Goal: Information Seeking & Learning: Learn about a topic

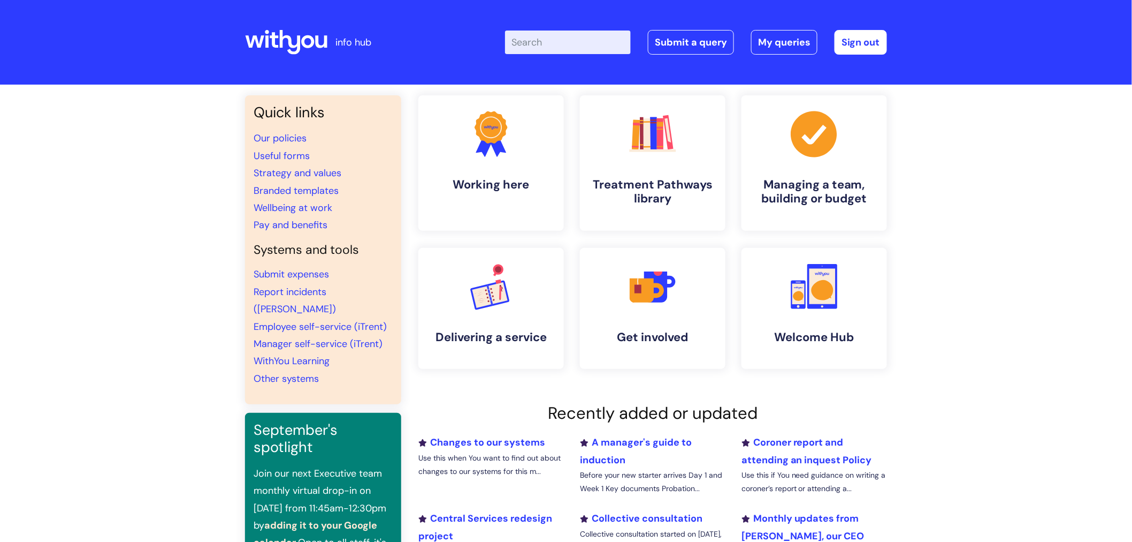
click at [542, 35] on input "Enter your search term here..." at bounding box center [568, 43] width 126 height 24
type input "q"
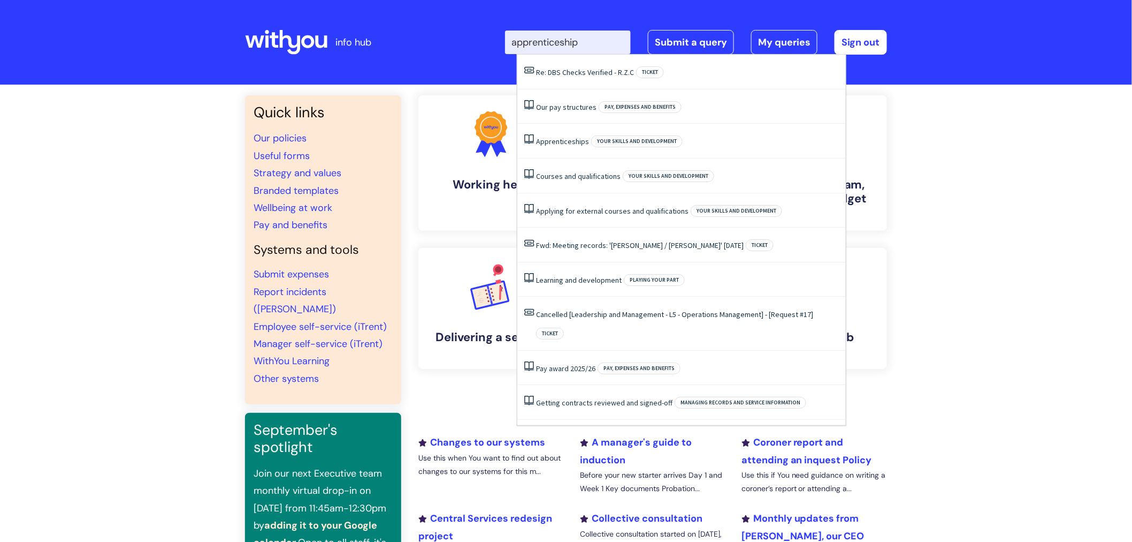
type input "apprenticeships"
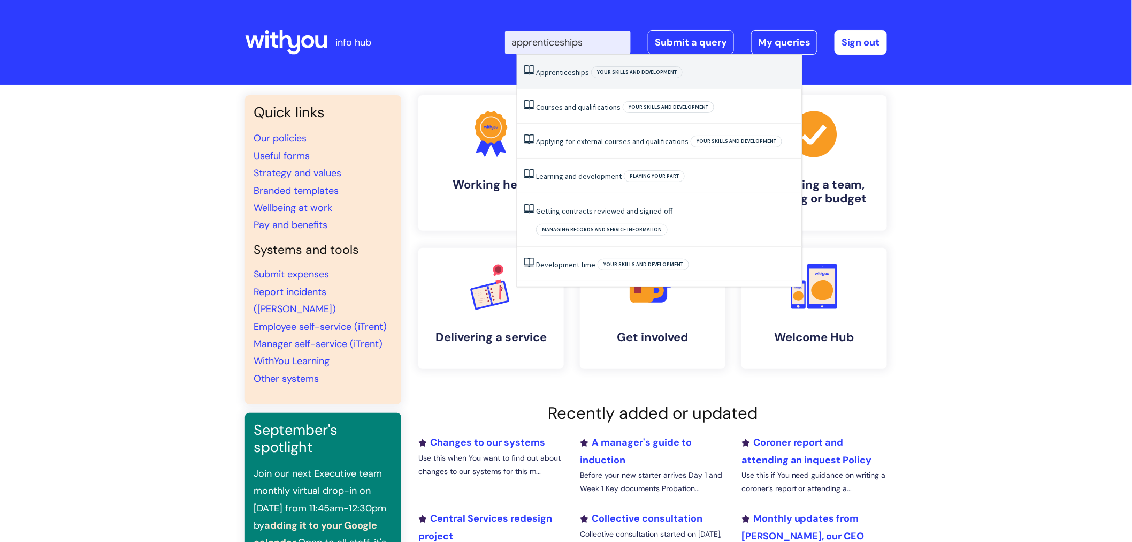
click at [573, 71] on span "Apprenticeships" at bounding box center [562, 72] width 53 height 10
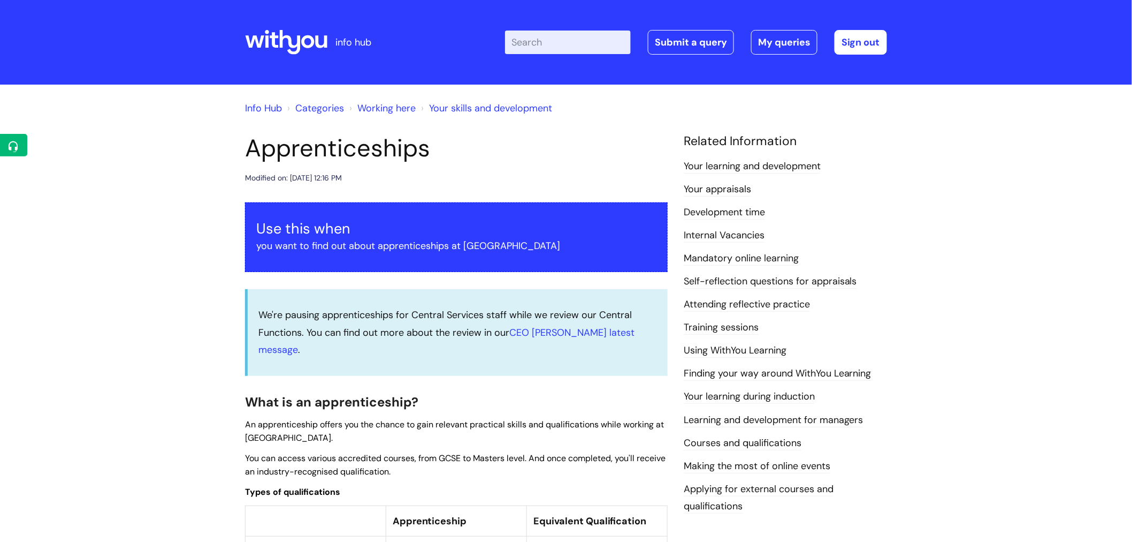
click at [559, 39] on input "Enter your search term here..." at bounding box center [568, 43] width 126 height 24
type input "qua"
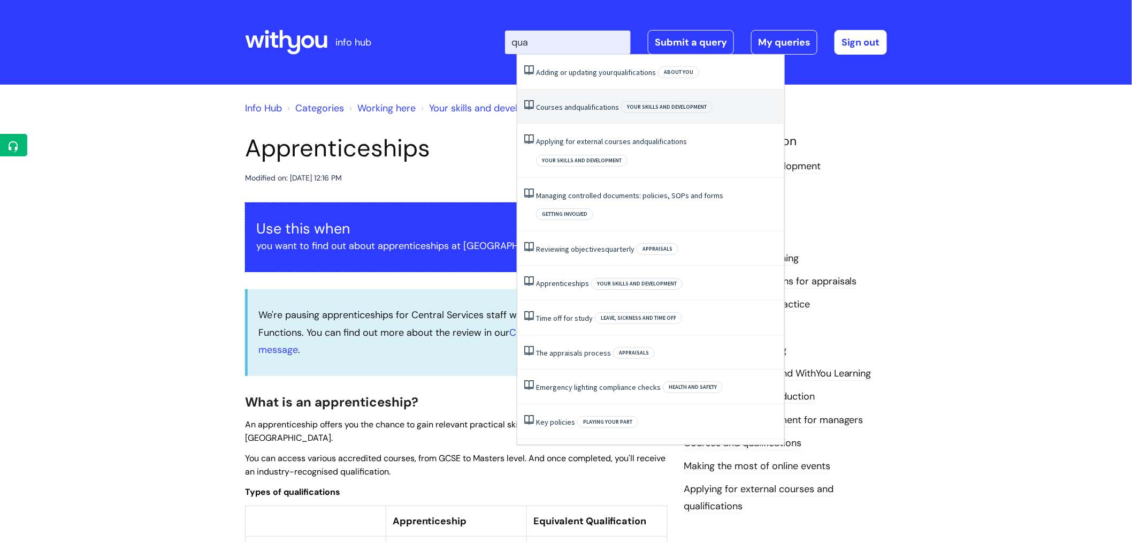
click at [593, 105] on span "qualifications" at bounding box center [597, 107] width 43 height 10
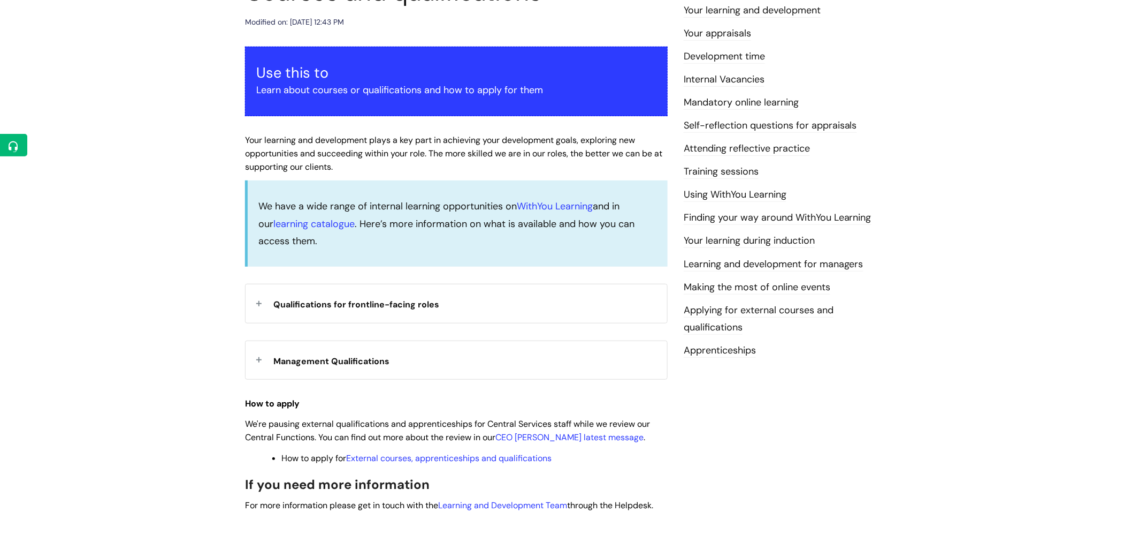
scroll to position [163, 0]
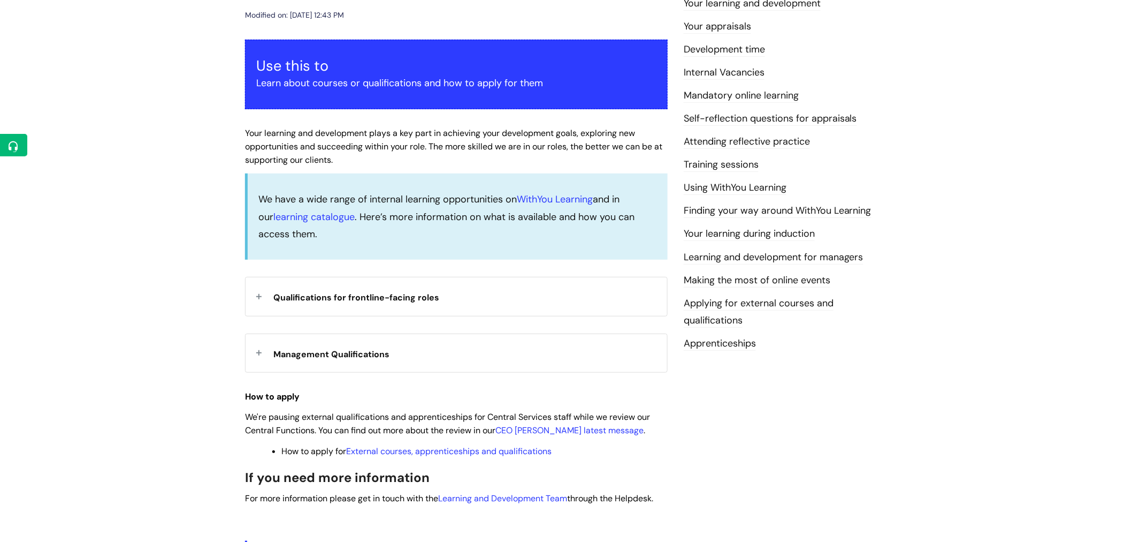
click at [419, 301] on span "Qualifications for frontline-facing roles" at bounding box center [356, 297] width 166 height 11
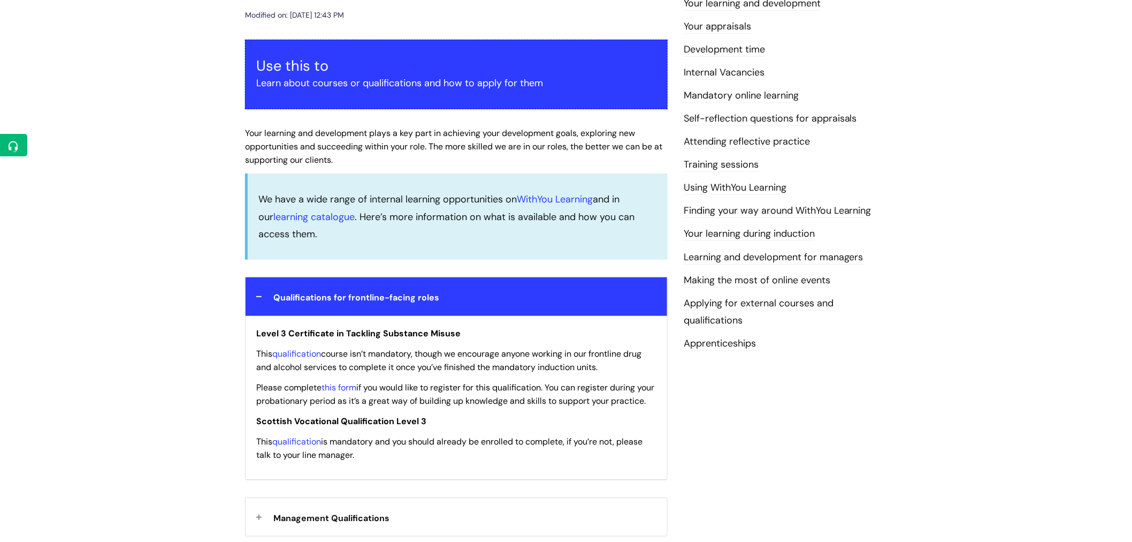
click at [419, 301] on span "Qualifications for frontline-facing roles" at bounding box center [356, 297] width 166 height 11
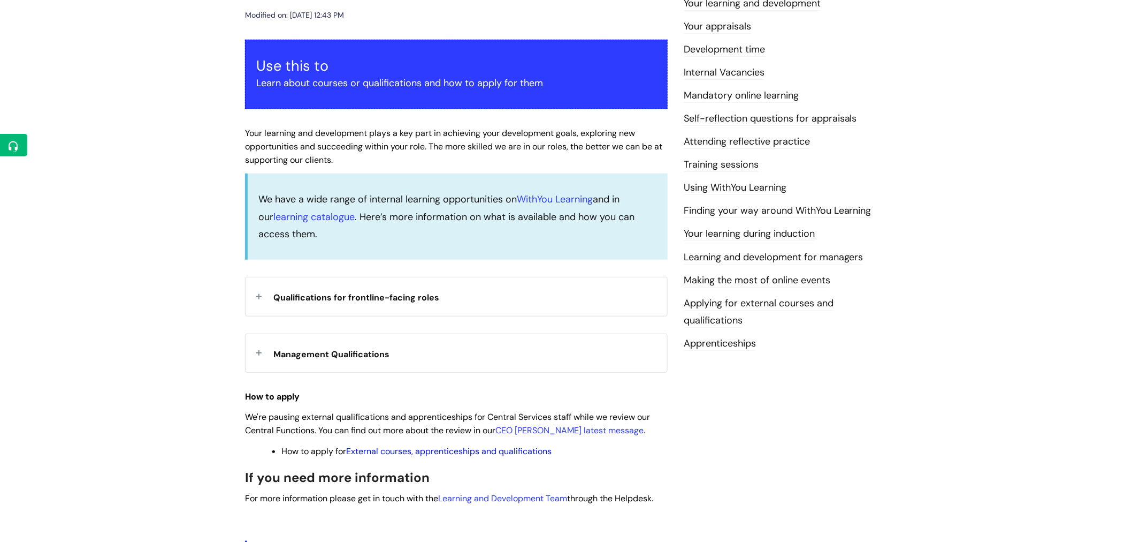
click at [402, 451] on link "External courses, apprenticeships and qualifications" at bounding box center [448, 450] width 205 height 11
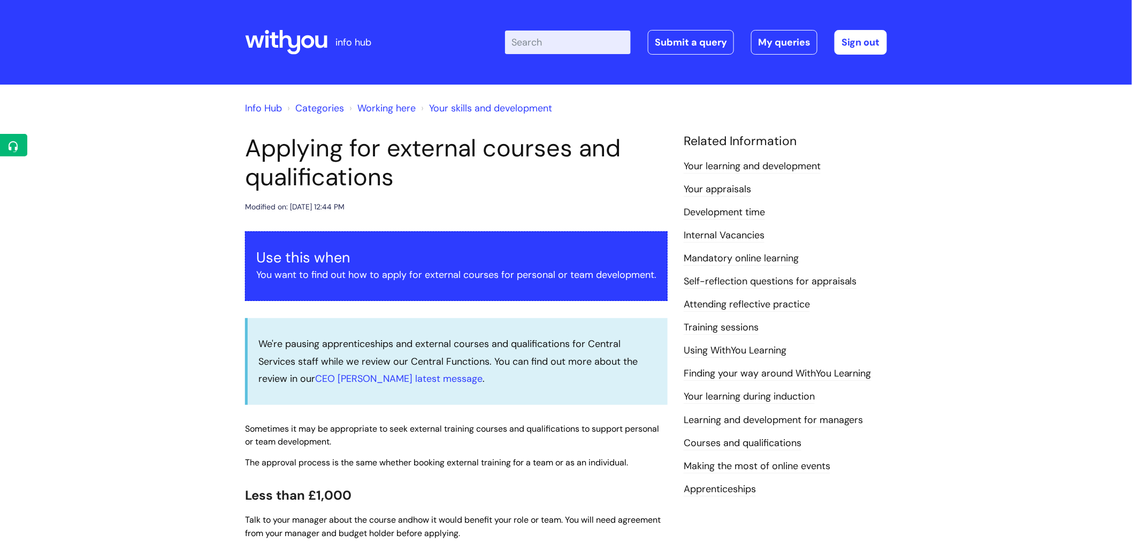
drag, startPoint x: 243, startPoint y: 146, endPoint x: 415, endPoint y: 182, distance: 175.7
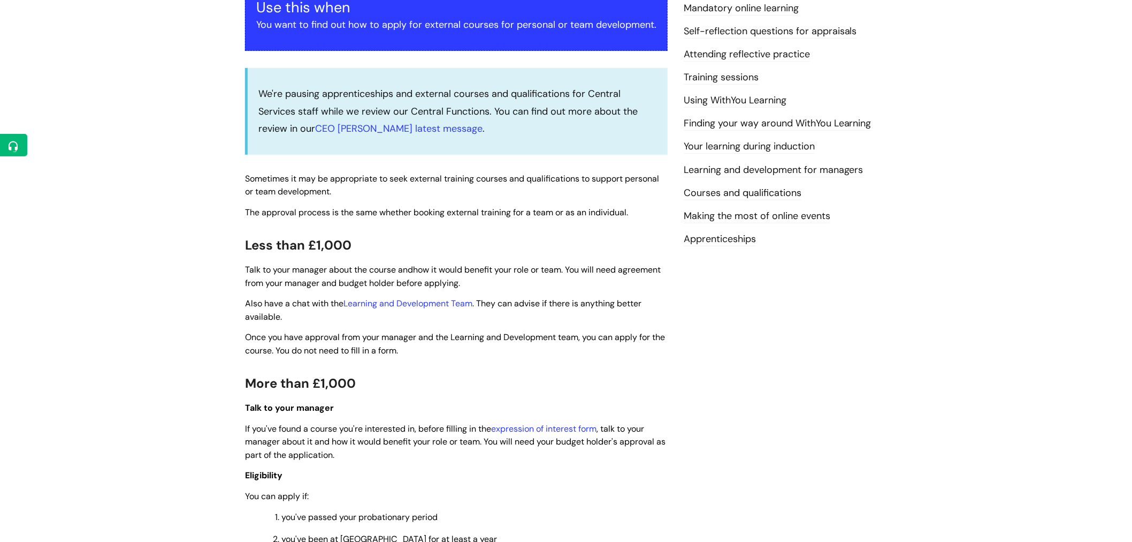
scroll to position [255, 0]
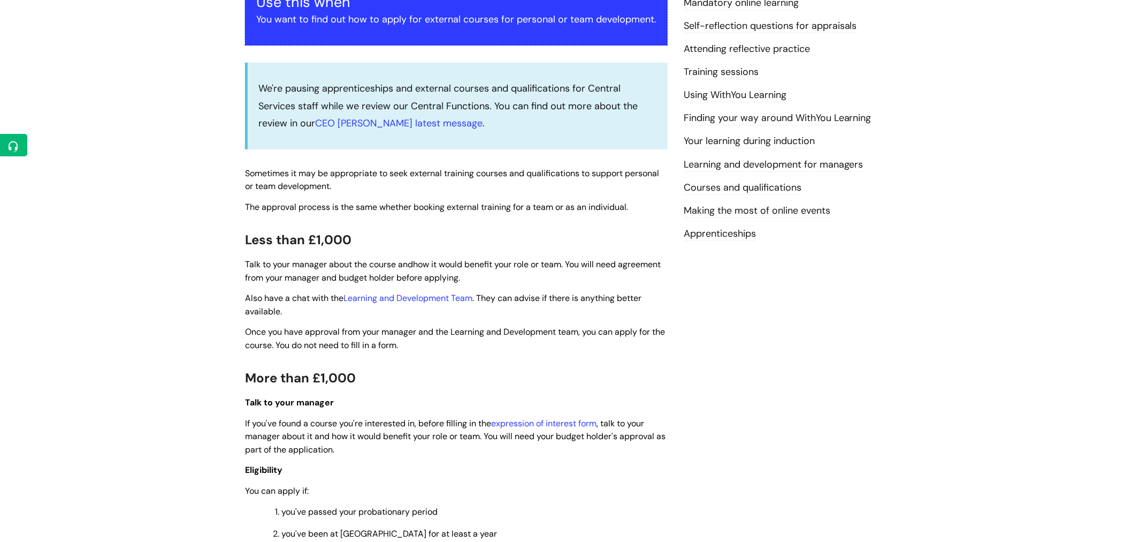
click at [1131, 244] on div "Info Hub Categories Working here Your skills and development Applying for exter…" at bounding box center [566, 446] width 1132 height 1234
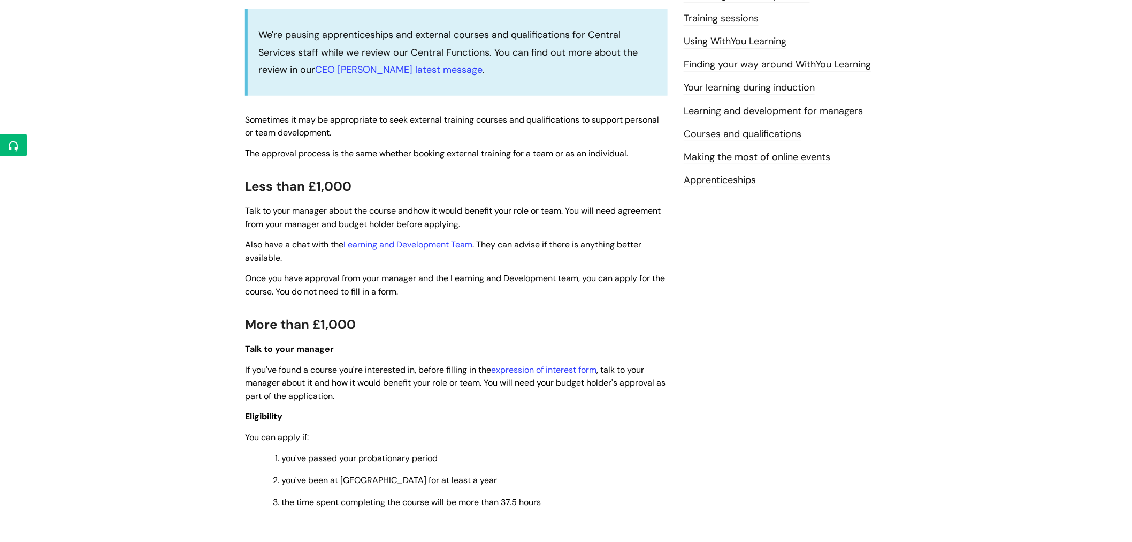
scroll to position [311, 0]
